Goal: Task Accomplishment & Management: Complete application form

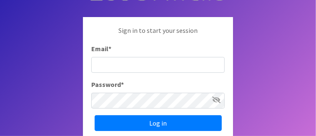
scroll to position [83, 0]
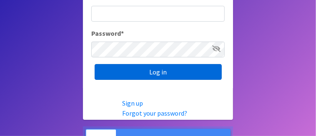
type input "[EMAIL_ADDRESS][DOMAIN_NAME]"
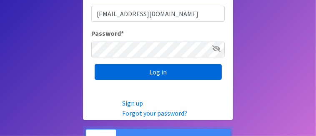
click at [161, 71] on input "Log in" at bounding box center [158, 72] width 127 height 16
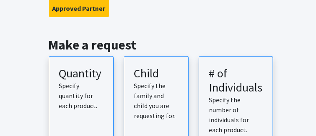
scroll to position [125, 0]
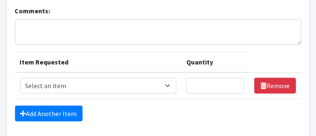
scroll to position [83, 0]
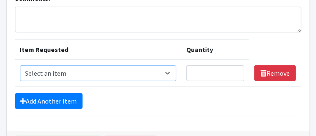
click at [50, 72] on select "Select an item Period Supplies: Mixed Kits (order by bag) Applicator-free tampo…" at bounding box center [98, 74] width 157 height 16
select select "1095"
click at [20, 66] on select "Select an item Period Supplies: Mixed Kits (order by bag) Applicator-free tampo…" at bounding box center [98, 74] width 157 height 16
click at [197, 72] on input "Quantity" at bounding box center [216, 74] width 58 height 16
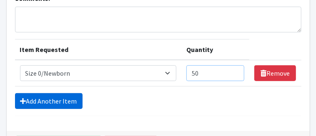
type input "50"
click at [52, 98] on link "Add Another Item" at bounding box center [49, 101] width 68 height 16
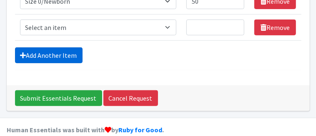
scroll to position [166, 0]
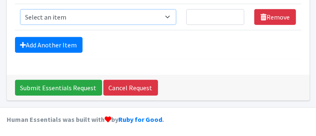
click at [43, 15] on select "Select an item Period Supplies: Mixed Kits (order by bag) Applicator-free tampo…" at bounding box center [98, 17] width 157 height 16
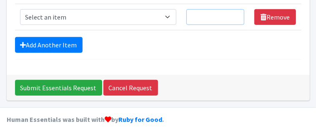
click at [194, 17] on input "Quantity" at bounding box center [216, 17] width 58 height 16
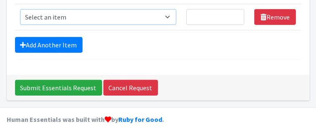
click at [64, 19] on select "Select an item Period Supplies: Mixed Kits (order by bag) Applicator-free tampo…" at bounding box center [98, 17] width 157 height 16
select select "1090"
click at [20, 9] on select "Select an item Period Supplies: Mixed Kits (order by bag) Applicator-free tampo…" at bounding box center [98, 17] width 157 height 16
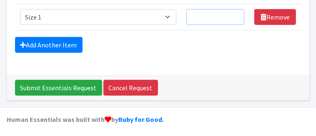
click at [199, 16] on input "Quantity" at bounding box center [216, 17] width 58 height 16
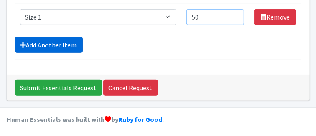
type input "50"
click at [55, 43] on link "Add Another Item" at bounding box center [49, 45] width 68 height 16
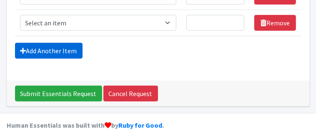
scroll to position [192, 0]
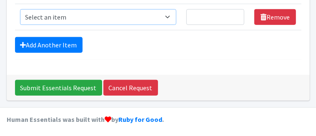
click at [67, 16] on select "Select an item Period Supplies: Mixed Kits (order by bag) Applicator-free tampo…" at bounding box center [98, 17] width 157 height 16
select select "1091"
click at [20, 9] on select "Select an item Period Supplies: Mixed Kits (order by bag) Applicator-free tampo…" at bounding box center [98, 17] width 157 height 16
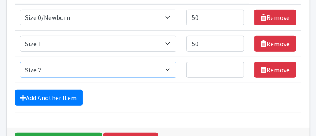
scroll to position [151, 0]
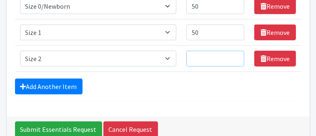
click at [199, 58] on input "Quantity" at bounding box center [216, 59] width 58 height 16
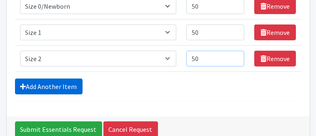
type input "50"
click at [53, 84] on link "Add Another Item" at bounding box center [49, 87] width 68 height 16
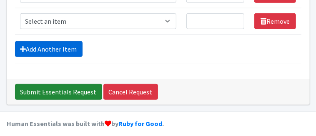
scroll to position [219, 0]
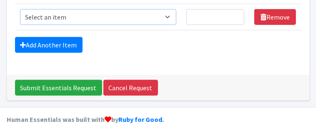
click at [39, 13] on select "Select an item Period Supplies: Mixed Kits (order by bag) Applicator-free tampo…" at bounding box center [98, 17] width 157 height 16
select select "1094"
click at [20, 9] on select "Select an item Period Supplies: Mixed Kits (order by bag) Applicator-free tampo…" at bounding box center [98, 17] width 157 height 16
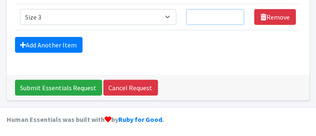
click at [195, 14] on input "Quantity" at bounding box center [216, 17] width 58 height 16
click at [198, 19] on input "Quantity" at bounding box center [216, 17] width 58 height 16
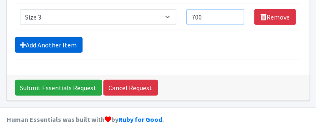
type input "700"
click at [59, 43] on link "Add Another Item" at bounding box center [49, 45] width 68 height 16
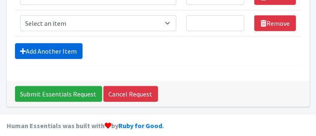
scroll to position [244, 0]
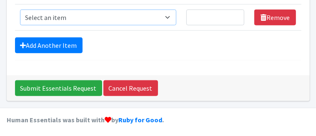
click at [62, 16] on select "Select an item Period Supplies: Mixed Kits (order by bag) Applicator-free tampo…" at bounding box center [98, 18] width 157 height 16
select select "1097"
click at [20, 10] on select "Select an item Period Supplies: Mixed Kits (order by bag) Applicator-free tampo…" at bounding box center [98, 18] width 157 height 16
click at [192, 15] on input "Quantity" at bounding box center [216, 18] width 58 height 16
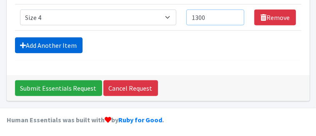
type input "1300"
click at [46, 45] on link "Add Another Item" at bounding box center [49, 46] width 68 height 16
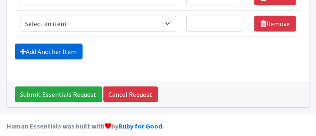
scroll to position [271, 0]
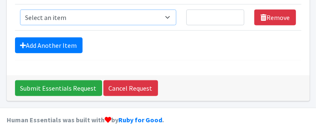
click at [47, 18] on select "Select an item Period Supplies: Mixed Kits (order by bag) Applicator-free tampo…" at bounding box center [98, 18] width 157 height 16
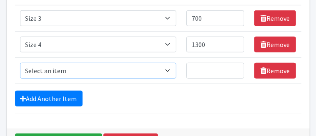
scroll to position [229, 0]
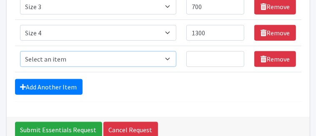
click at [52, 58] on select "Select an item Period Supplies: Mixed Kits (order by bag) Applicator-free tampo…" at bounding box center [98, 59] width 157 height 16
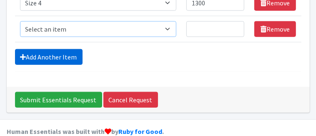
scroll to position [271, 0]
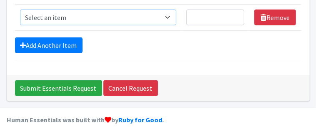
click at [173, 15] on select "Select an item Period Supplies: Mixed Kits (order by bag) Applicator-free tampo…" at bounding box center [98, 18] width 157 height 16
select select "1098"
click at [20, 10] on select "Select an item Period Supplies: Mixed Kits (order by bag) Applicator-free tampo…" at bounding box center [98, 18] width 157 height 16
click at [194, 14] on input "Quantity" at bounding box center [216, 18] width 58 height 16
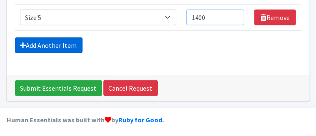
type input "1400"
click at [58, 42] on link "Add Another Item" at bounding box center [49, 46] width 68 height 16
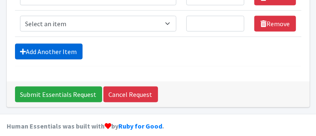
scroll to position [297, 0]
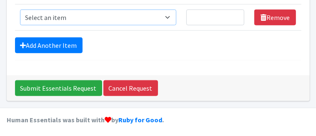
click at [172, 15] on select "Select an item Period Supplies: Mixed Kits (order by bag) Applicator-free tampo…" at bounding box center [98, 18] width 157 height 16
select select "1100"
click at [20, 10] on select "Select an item Period Supplies: Mixed Kits (order by bag) Applicator-free tampo…" at bounding box center [98, 18] width 157 height 16
click at [199, 14] on input "Quantity" at bounding box center [216, 18] width 58 height 16
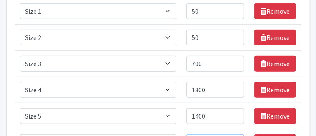
scroll to position [130, 0]
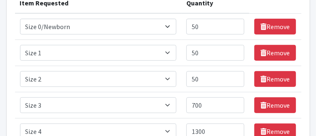
type input "1700"
drag, startPoint x: 204, startPoint y: 78, endPoint x: 195, endPoint y: 80, distance: 9.7
click at [195, 80] on input "50" at bounding box center [216, 79] width 58 height 16
type input "100"
drag, startPoint x: 204, startPoint y: 53, endPoint x: 194, endPoint y: 54, distance: 9.3
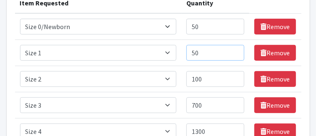
click at [194, 54] on input "50" at bounding box center [216, 53] width 58 height 16
type input "100"
drag, startPoint x: 204, startPoint y: 26, endPoint x: 196, endPoint y: 26, distance: 8.8
click at [196, 26] on input "50" at bounding box center [216, 27] width 58 height 16
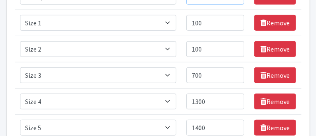
scroll to position [214, 0]
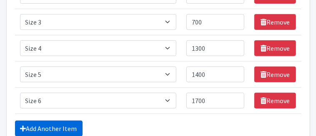
type input "100"
click at [66, 125] on link "Add Another Item" at bounding box center [49, 129] width 68 height 16
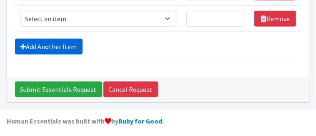
scroll to position [323, 0]
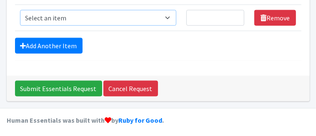
click at [172, 13] on select "Select an item Period Supplies: Mixed Kits (order by bag) Applicator-free tampo…" at bounding box center [98, 18] width 157 height 16
select select "1105"
click at [20, 10] on select "Select an item Period Supplies: Mixed Kits (order by bag) Applicator-free tampo…" at bounding box center [98, 18] width 157 height 16
click at [198, 16] on input "Quantity" at bounding box center [216, 18] width 58 height 16
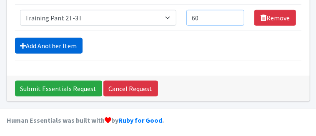
type input "60"
click at [66, 43] on link "Add Another Item" at bounding box center [49, 46] width 68 height 16
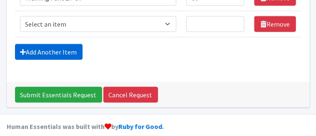
scroll to position [349, 0]
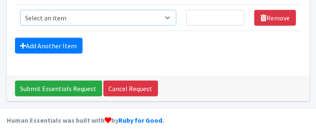
click at [171, 13] on select "Select an item Period Supplies: Mixed Kits (order by bag) Applicator-free tampo…" at bounding box center [98, 18] width 157 height 16
select select "1107"
click at [20, 10] on select "Select an item Period Supplies: Mixed Kits (order by bag) Applicator-free tampo…" at bounding box center [98, 18] width 157 height 16
click at [194, 13] on input "Quantity" at bounding box center [216, 18] width 58 height 16
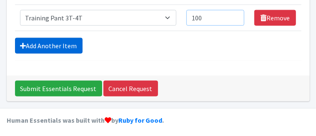
type input "100"
click at [66, 43] on link "Add Another Item" at bounding box center [49, 46] width 68 height 16
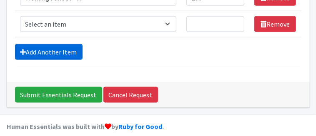
scroll to position [375, 0]
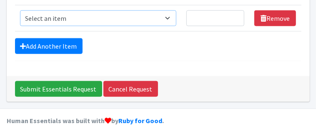
click at [171, 16] on select "Select an item Period Supplies: Mixed Kits (order by bag) Applicator-free tampo…" at bounding box center [98, 18] width 157 height 16
select select "1093"
click at [20, 10] on select "Select an item Period Supplies: Mixed Kits (order by bag) Applicator-free tampo…" at bounding box center [98, 18] width 157 height 16
click at [197, 14] on input "Quantity" at bounding box center [216, 18] width 58 height 16
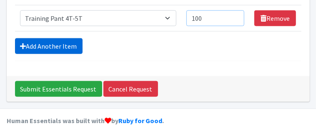
type input "100"
click at [60, 39] on link "Add Another Item" at bounding box center [49, 46] width 68 height 16
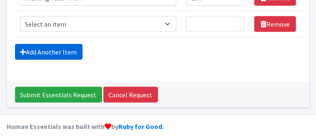
scroll to position [401, 0]
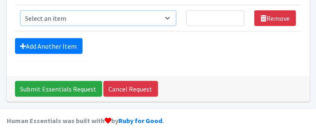
click at [171, 16] on select "Select an item Period Supplies: Mixed Kits (order by bag) Applicator-free tampo…" at bounding box center [98, 18] width 157 height 16
select select "8797"
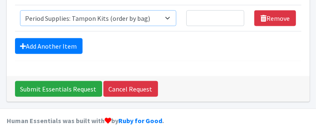
click at [20, 10] on select "Select an item Period Supplies: Mixed Kits (order by bag) Applicator-free tampo…" at bounding box center [98, 18] width 157 height 16
click at [197, 15] on input "Quantity" at bounding box center [216, 18] width 58 height 16
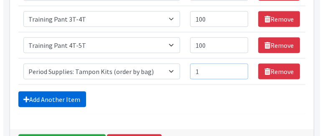
scroll to position [360, 0]
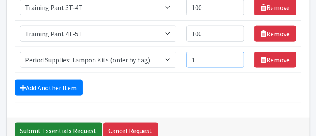
type input "1"
click at [57, 125] on input "Submit Essentials Request" at bounding box center [58, 131] width 87 height 16
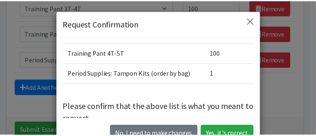
scroll to position [209, 0]
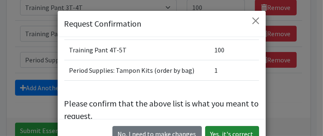
click at [234, 133] on button "Yes, it's correct" at bounding box center [232, 134] width 54 height 16
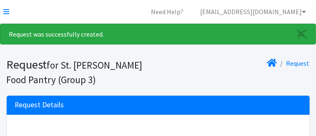
scroll to position [42, 0]
